Goal: Transaction & Acquisition: Purchase product/service

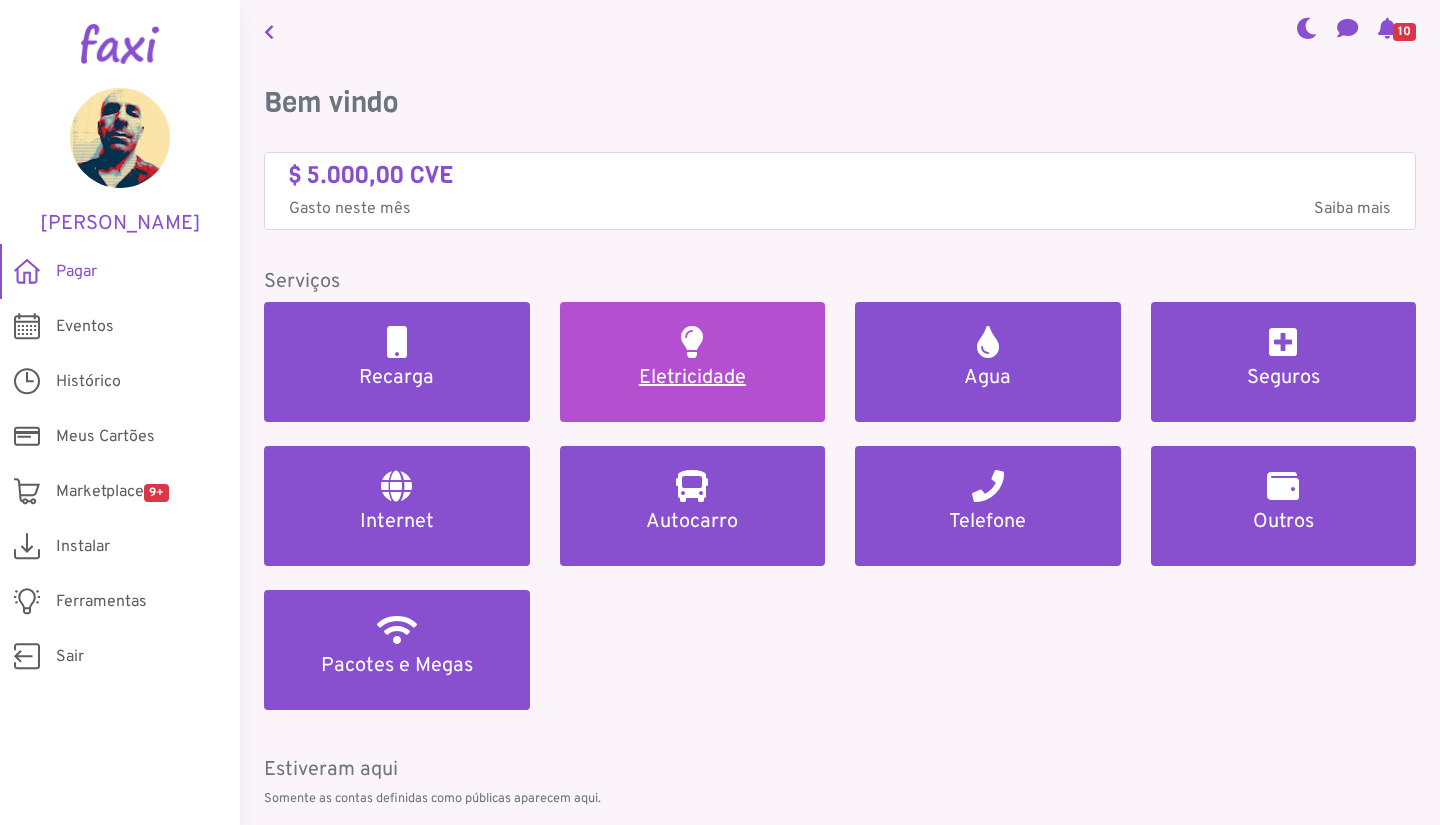
click at [672, 372] on h5 "Eletricidade" at bounding box center [693, 378] width 218 height 24
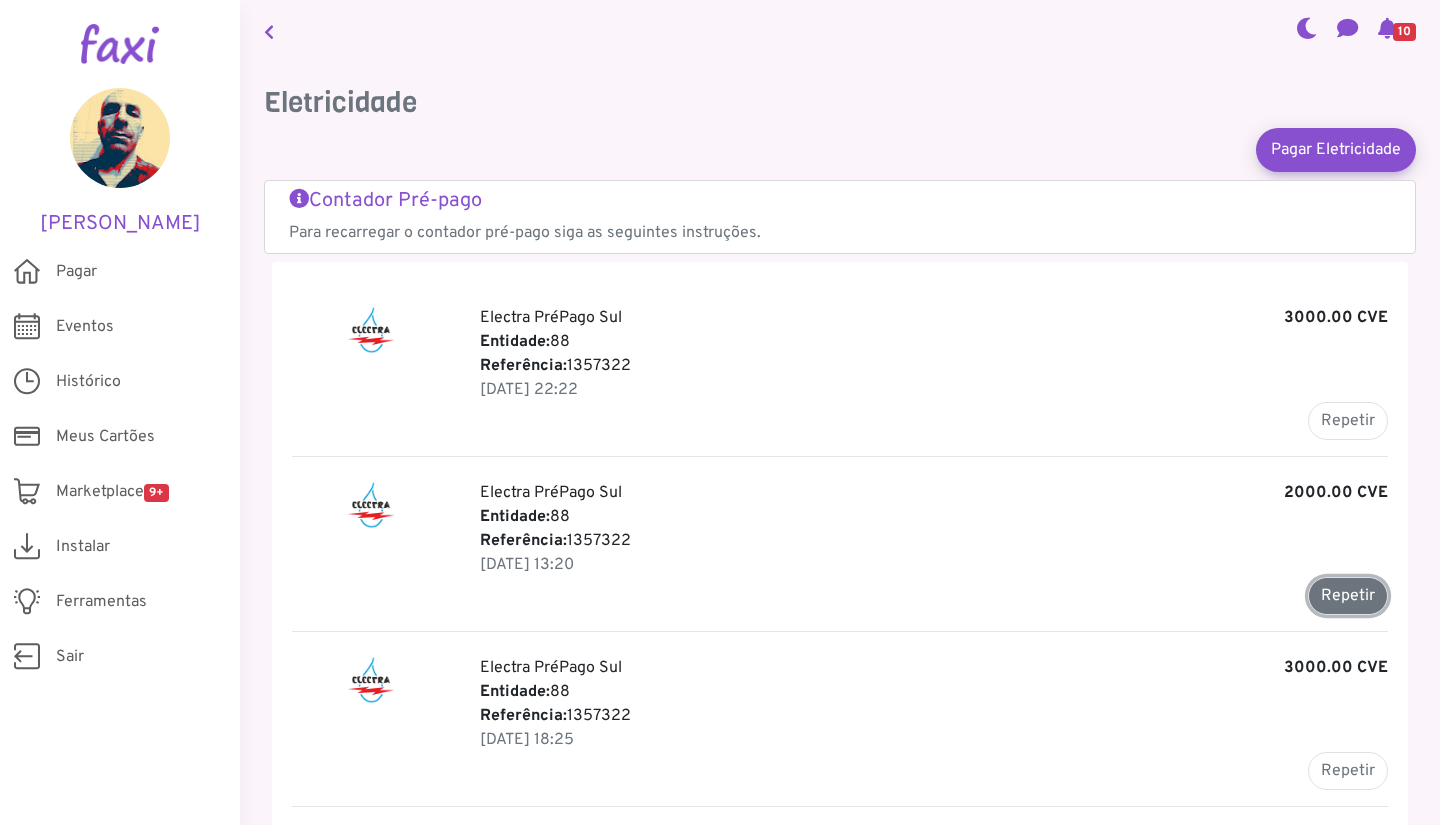
click at [1333, 604] on button "Repetir" at bounding box center [1348, 596] width 80 height 38
type input "*******"
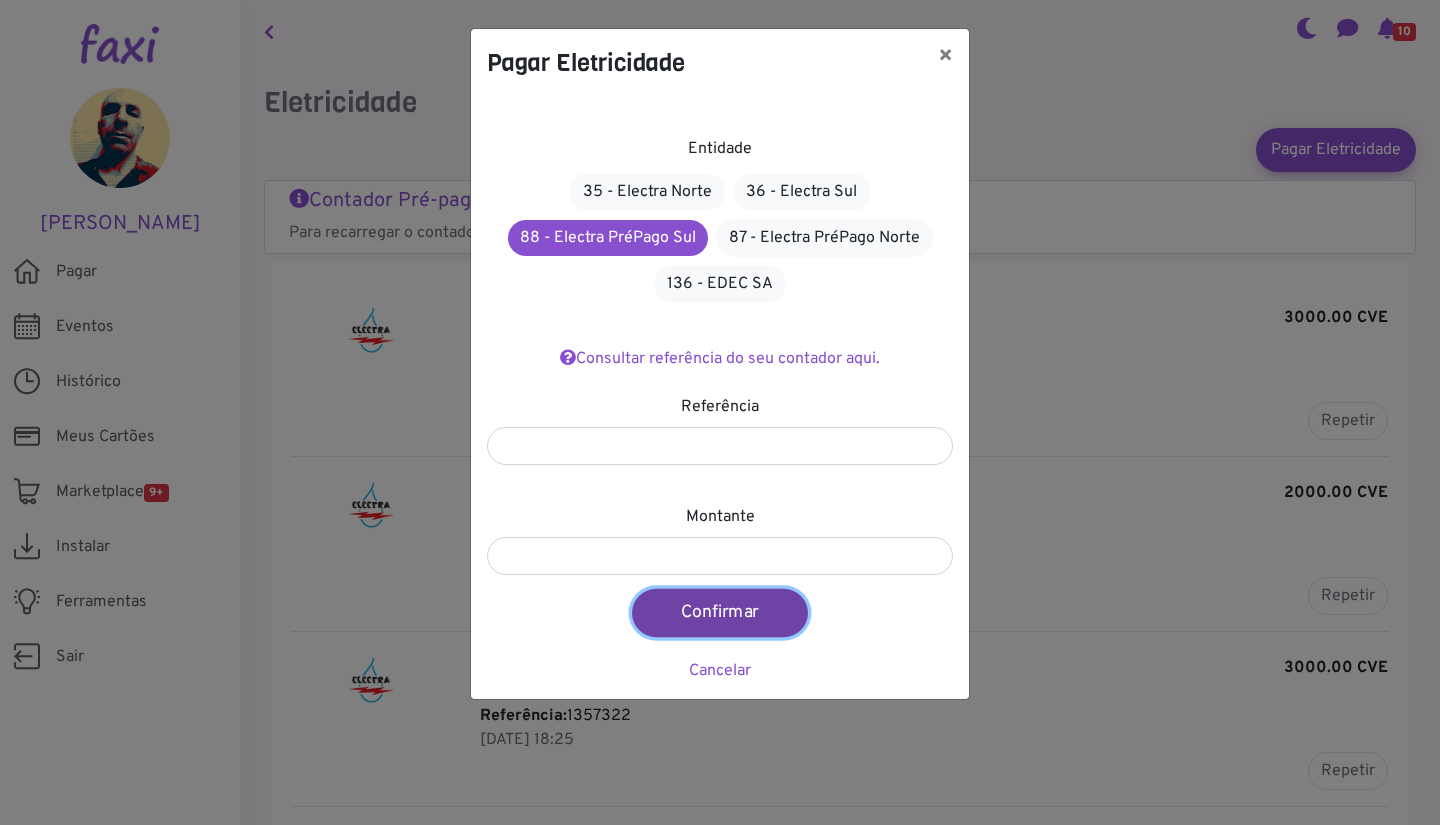
click at [719, 604] on button "Confirmar" at bounding box center [720, 613] width 176 height 48
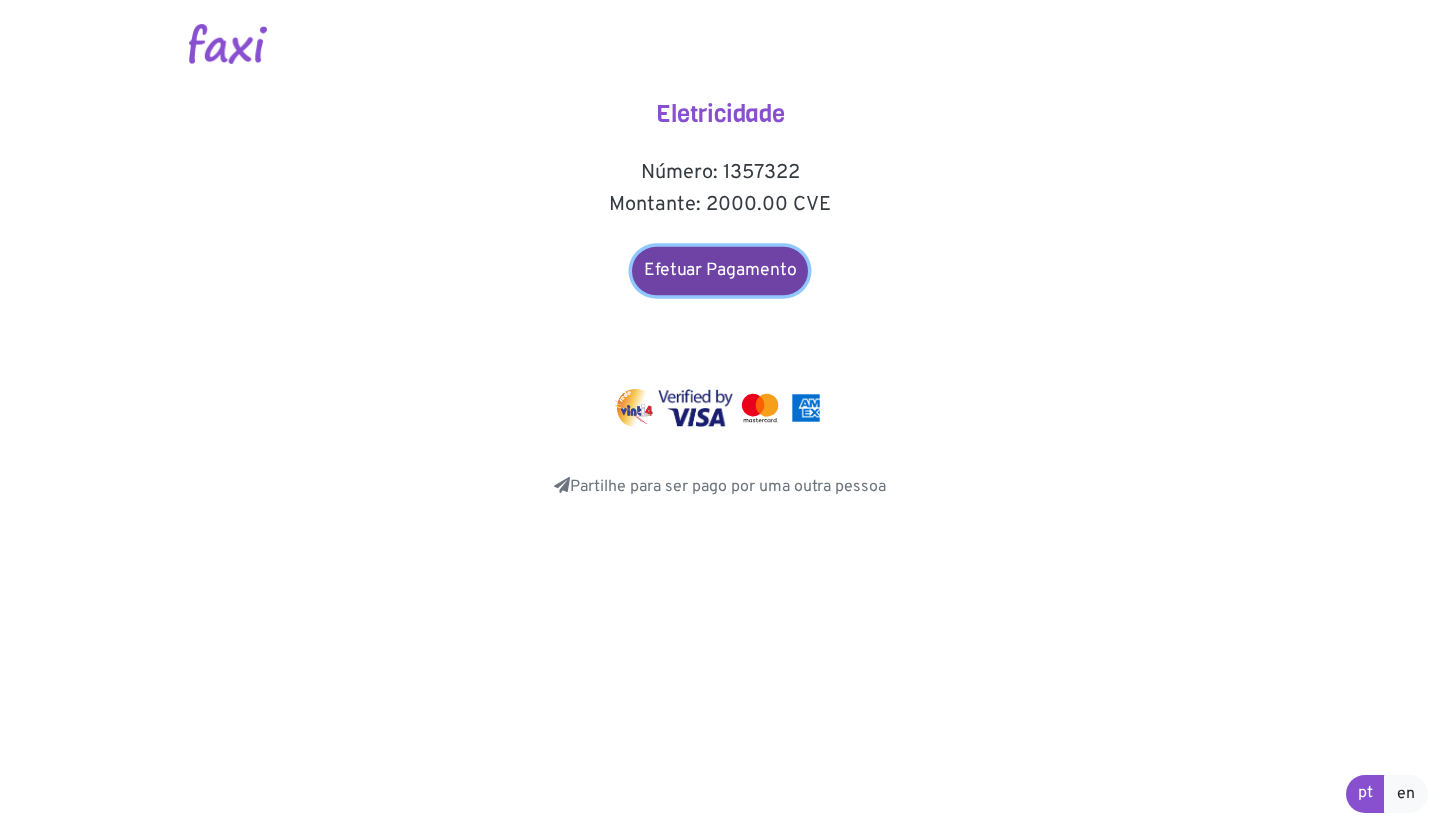
click at [759, 274] on link "Efetuar Pagamento" at bounding box center [720, 271] width 176 height 48
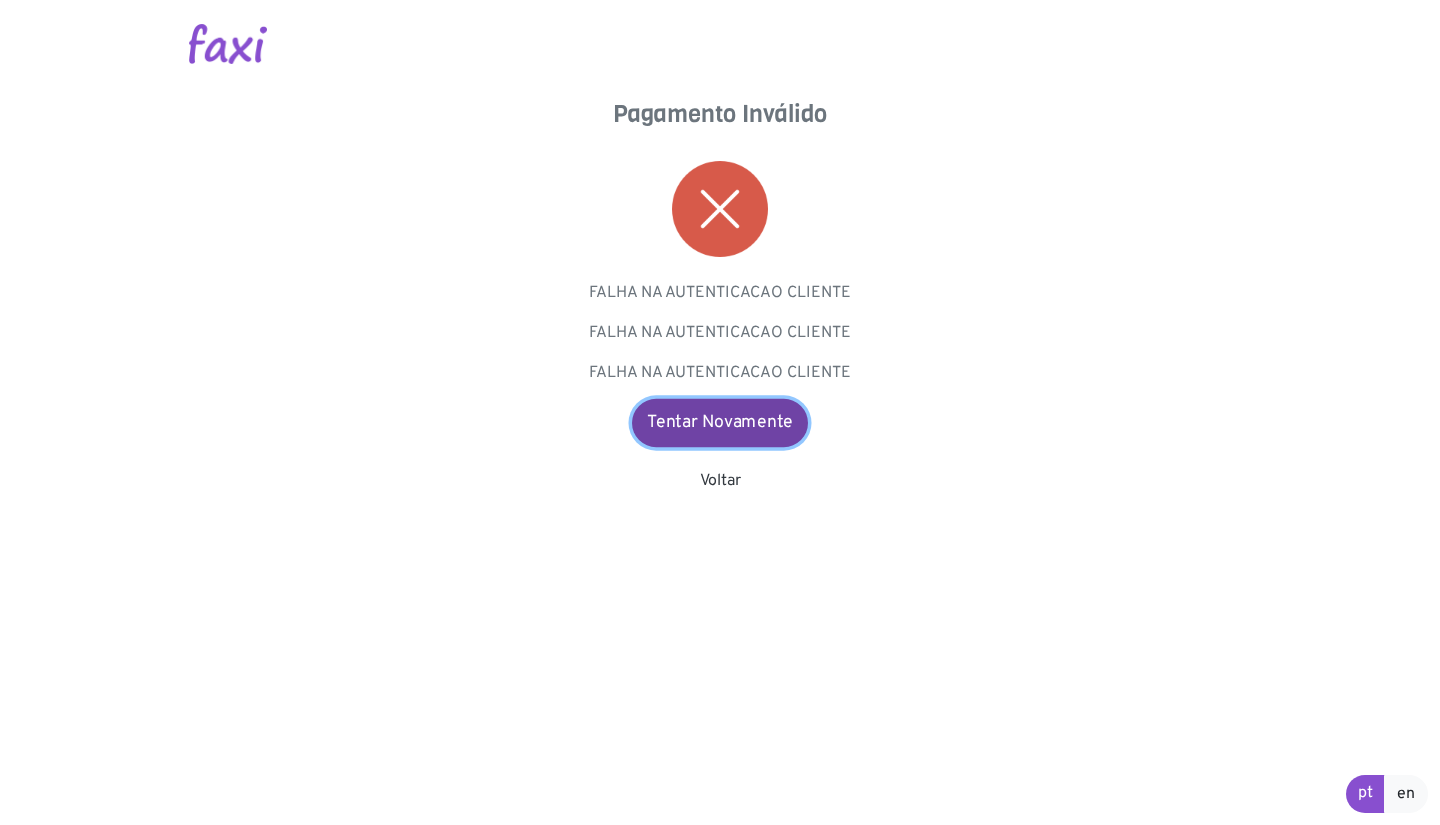
click at [758, 431] on link "Tentar Novamente" at bounding box center [720, 423] width 176 height 48
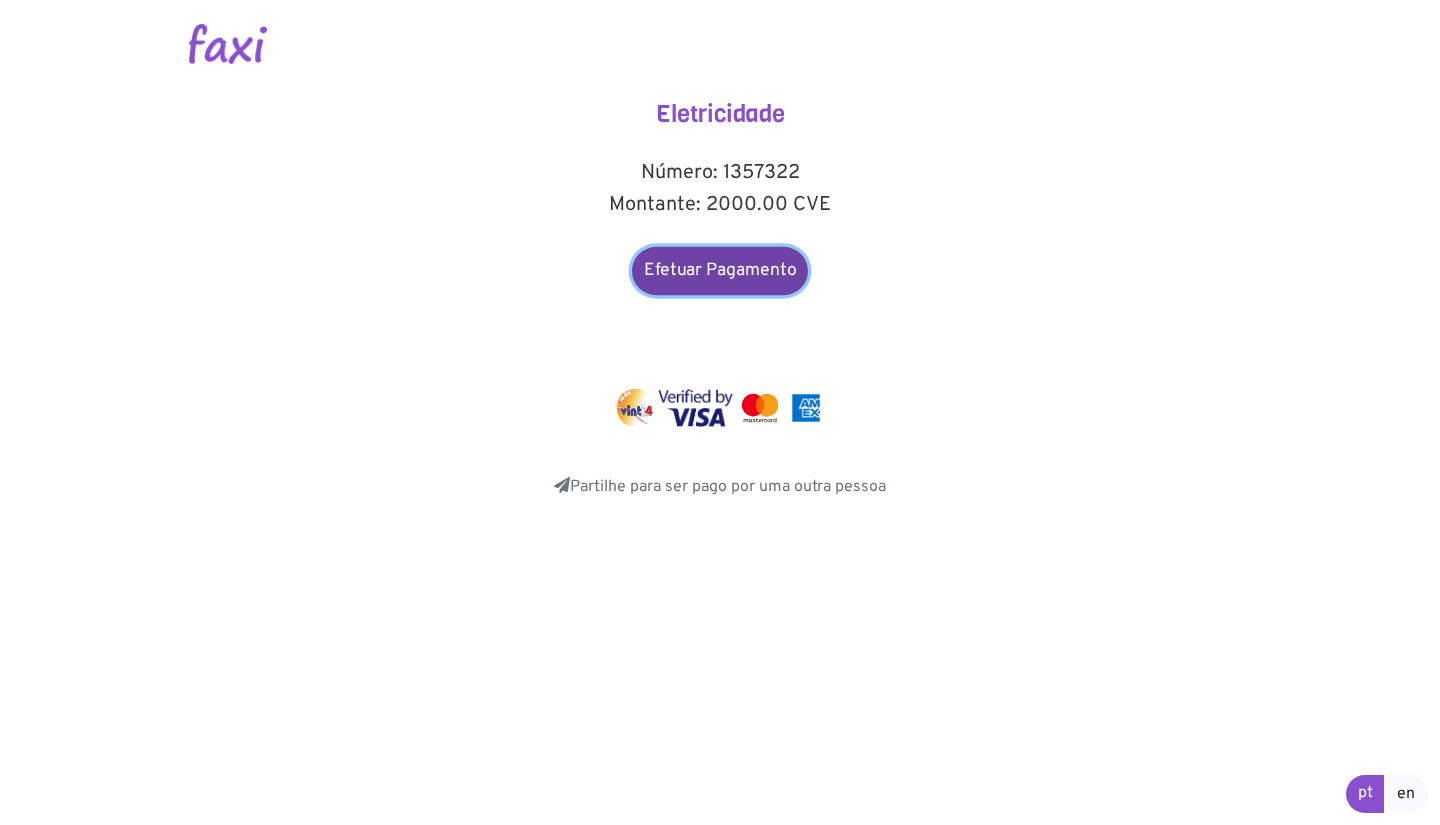
click at [729, 261] on link "Efetuar Pagamento" at bounding box center [720, 271] width 176 height 48
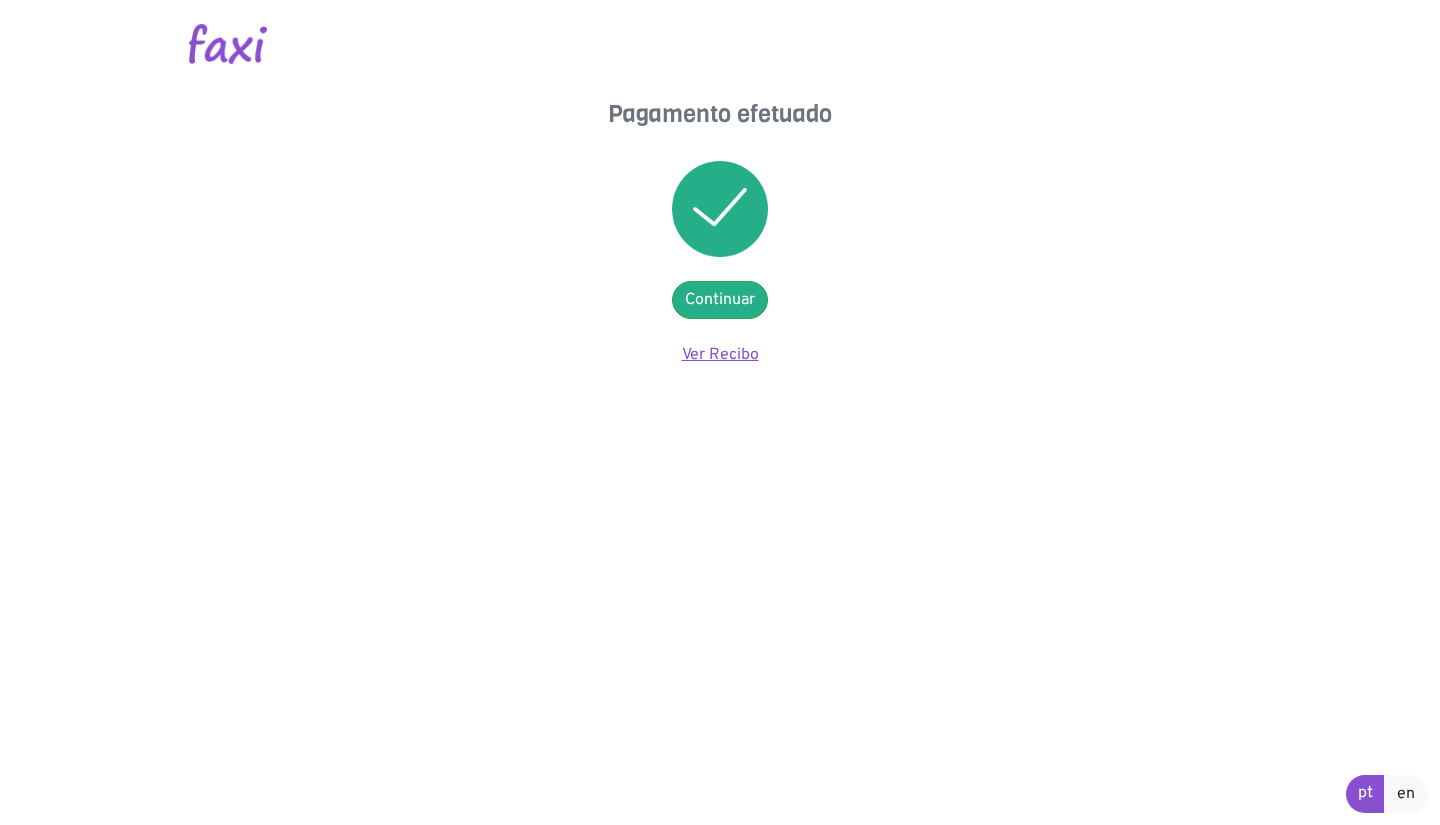
click at [736, 351] on link "Ver Recibo" at bounding box center [720, 355] width 77 height 20
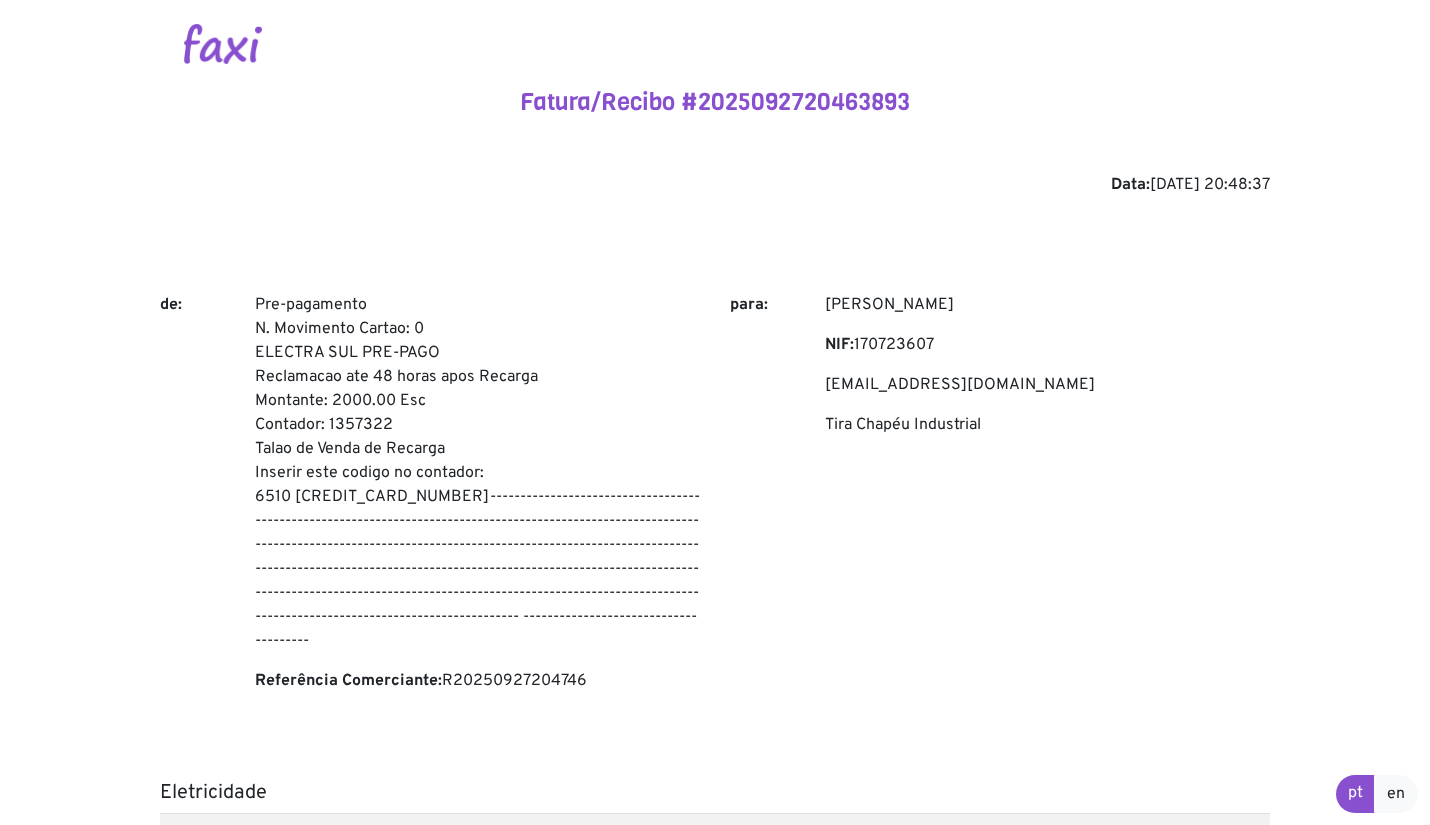
click at [264, 307] on p "Pre-pagamento N. Movimento Cartao: 0 ELECTRA SUL PRE-PAGO Reclamacao ate 48 hor…" at bounding box center [477, 473] width 445 height 360
click at [449, 492] on p "Pre-pagamento N. Movimento Cartao: 0 ELECTRA SUL PRE-PAGO Reclamacao ate 48 hor…" at bounding box center [477, 473] width 445 height 360
copy p "Pre-pagamento N. Movimento Cartao: 0 ELECTRA SUL PRE-PAGO Reclamacao ate 48 hor…"
click at [1333, 496] on body "Fatura/Recibo #2025092720463893 Data: [DATE] 20:48:37 de: Pre-pagamento N. Movi…" at bounding box center [715, 640] width 1430 height 1280
